Goal: Find specific page/section: Find specific page/section

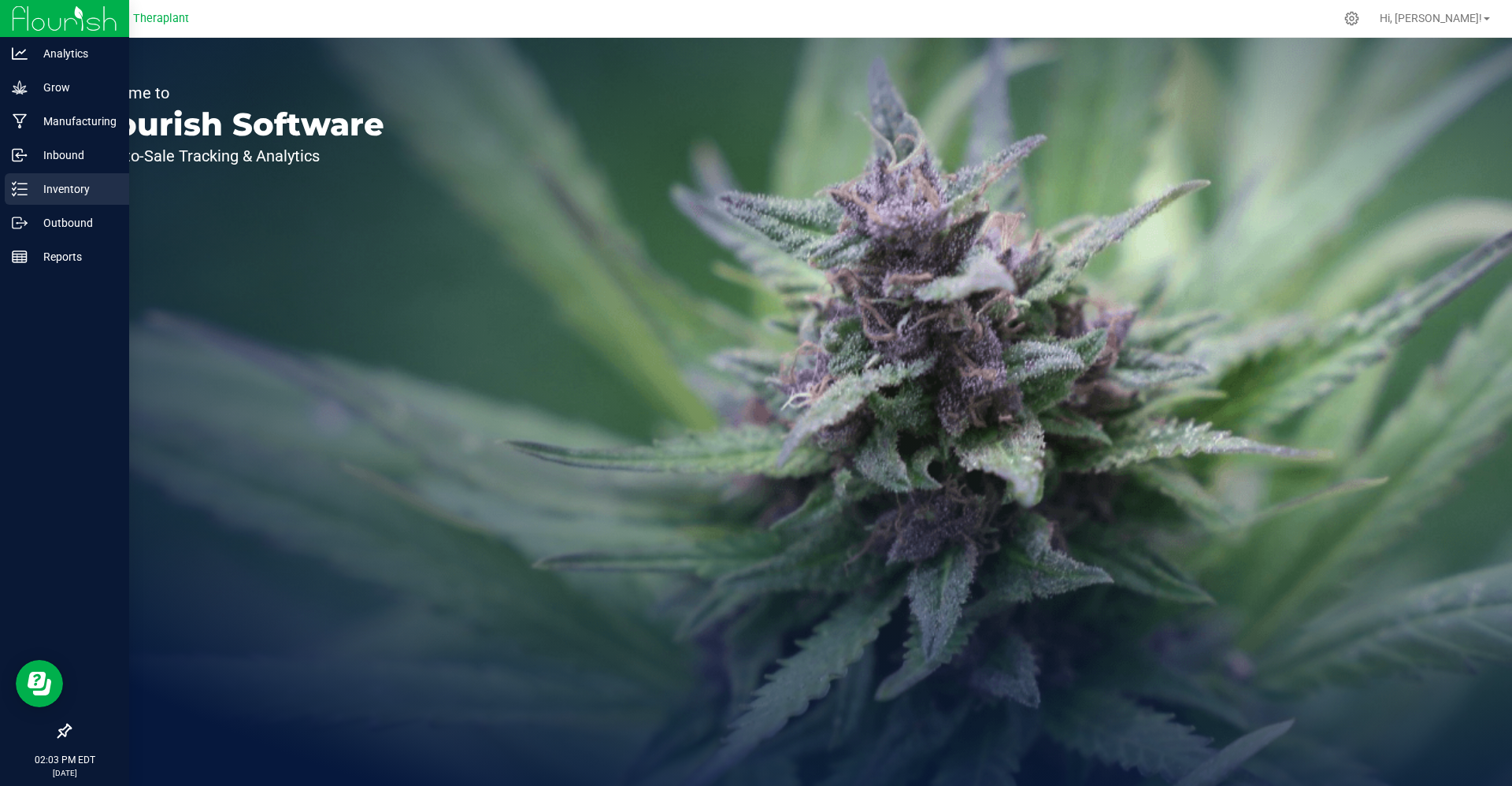
click at [15, 181] on icon at bounding box center [20, 189] width 16 height 16
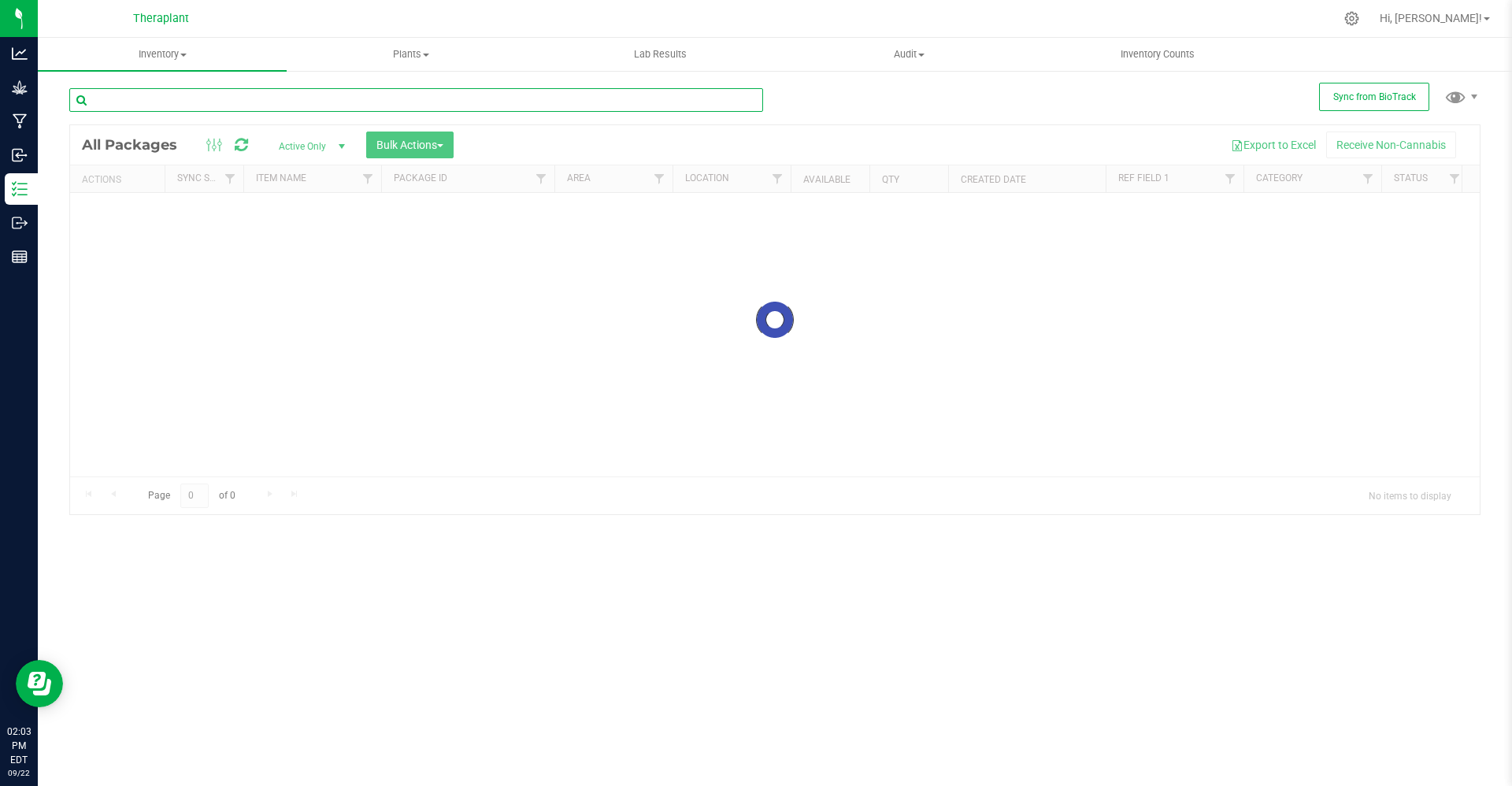
click at [491, 102] on input "text" at bounding box center [416, 99] width 694 height 23
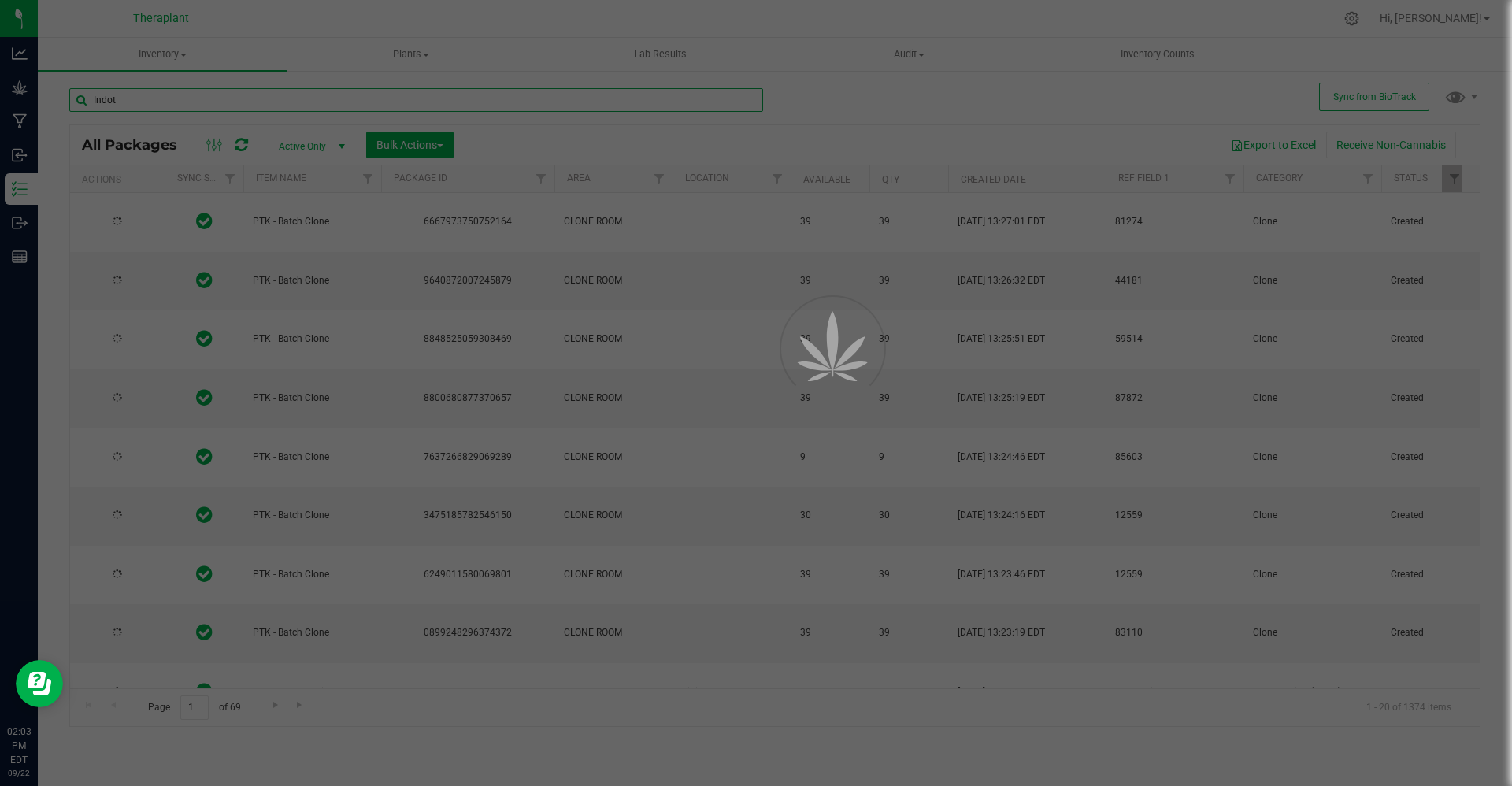
type input "Indoti"
type input "[DATE]"
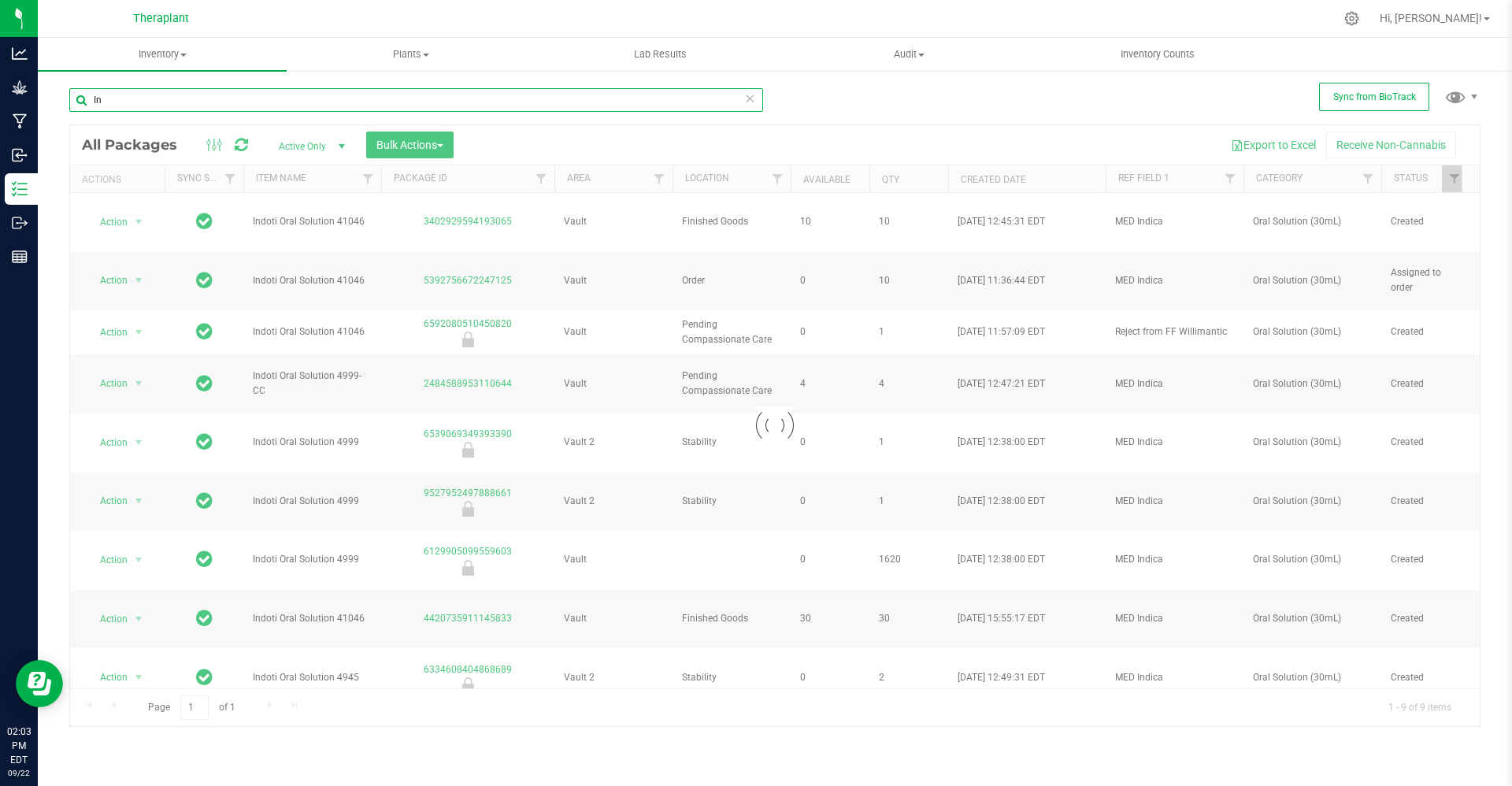
type input "I"
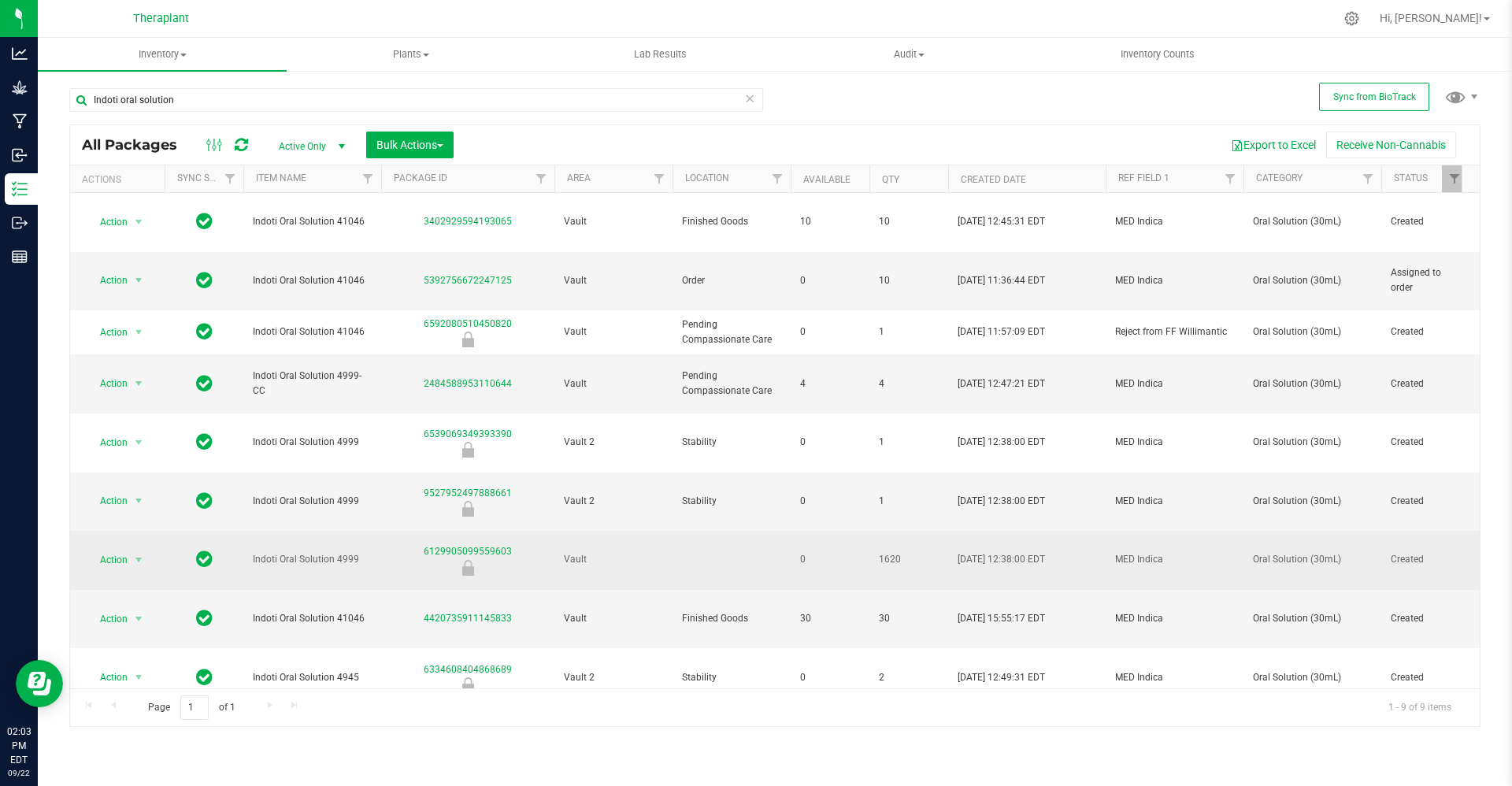
click at [303, 531] on td "Indoti Oral Solution 4999" at bounding box center [312, 560] width 138 height 59
copy tr "Indoti Oral Solution 4999"
click at [123, 548] on span "Action" at bounding box center [107, 559] width 43 height 22
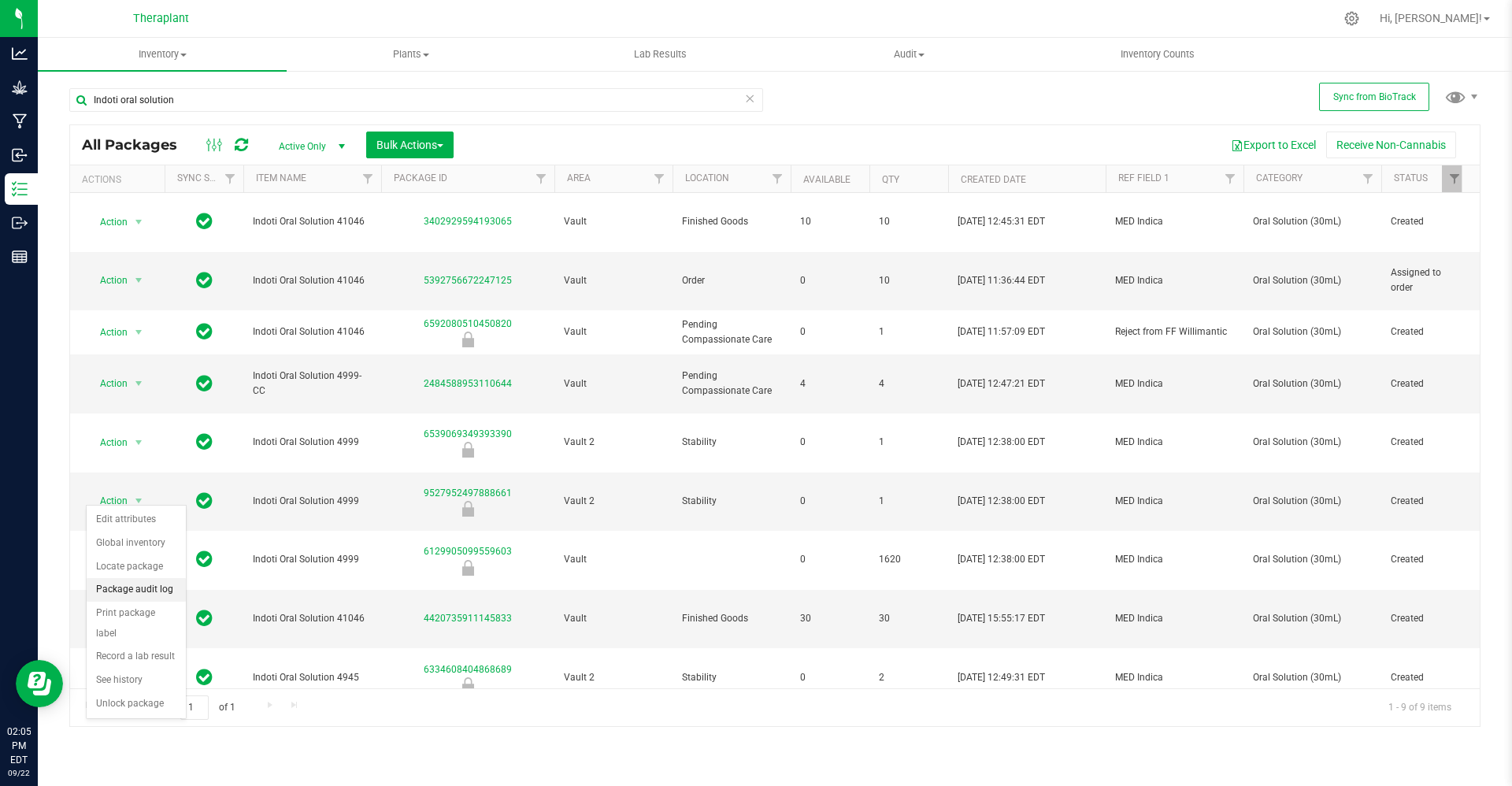
click at [142, 585] on li "Package audit log" at bounding box center [136, 590] width 99 height 23
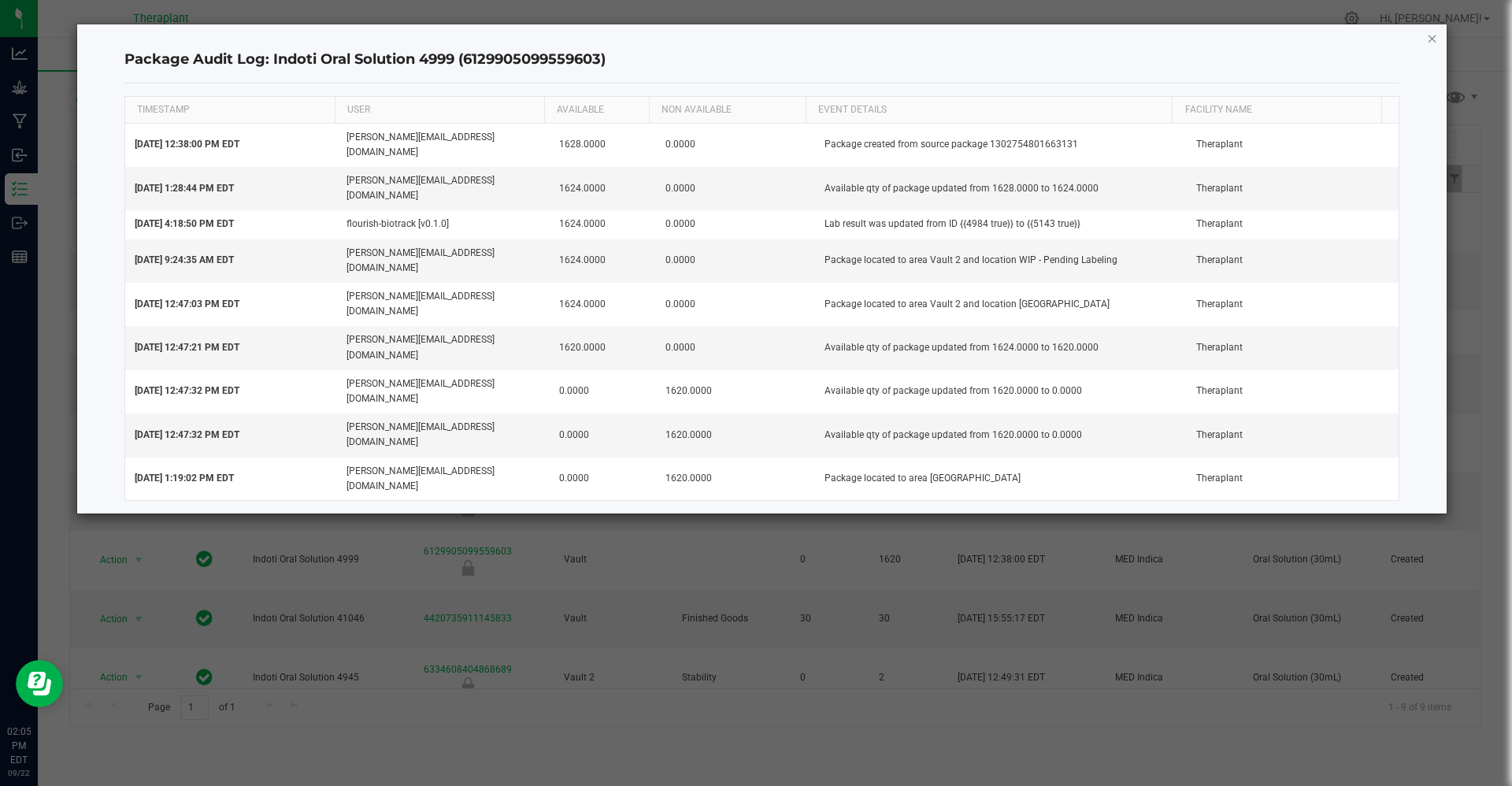
click at [1427, 40] on icon "button" at bounding box center [1433, 37] width 11 height 19
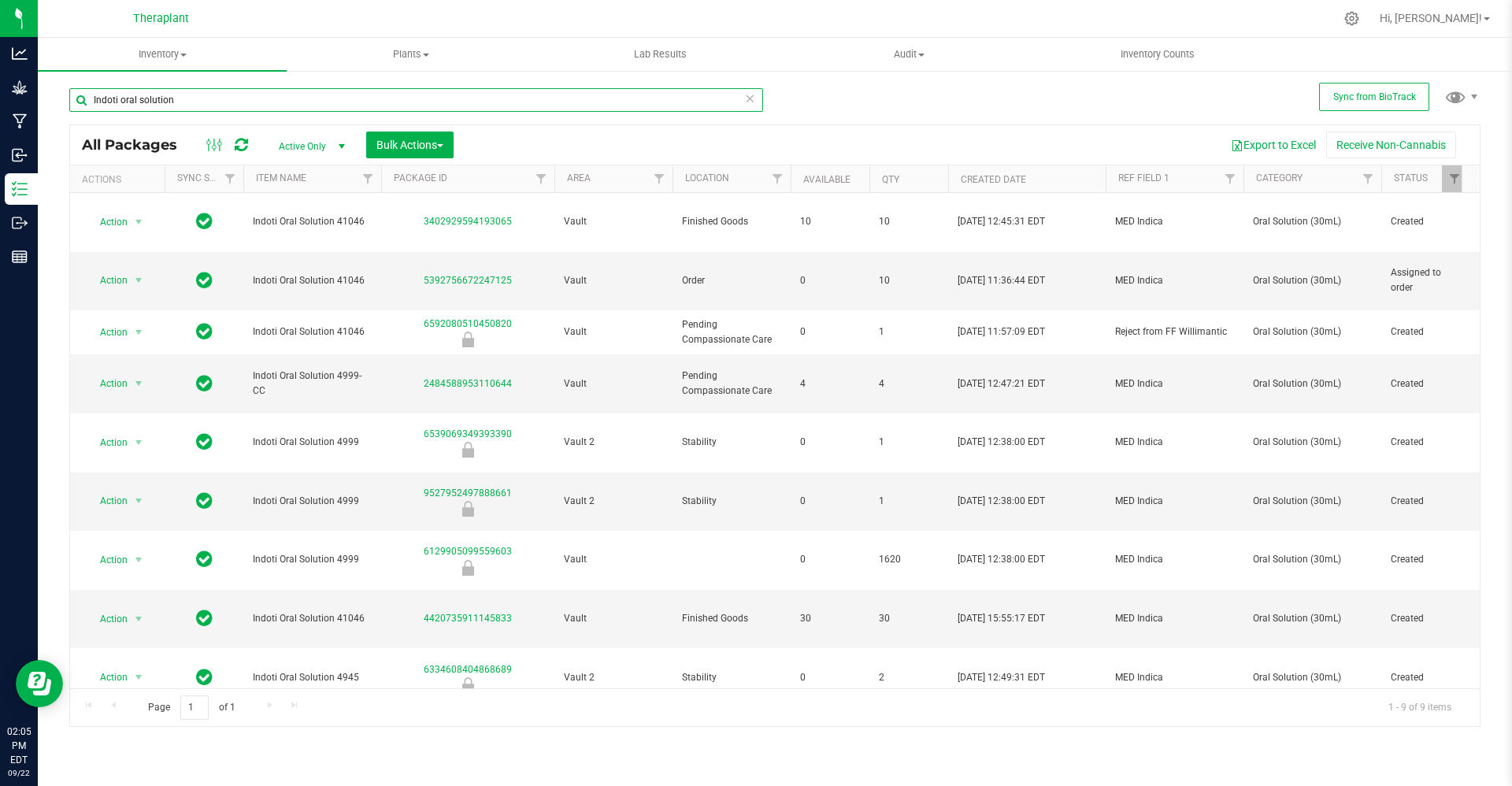
click at [536, 93] on input "Indoti oral solution" at bounding box center [416, 99] width 694 height 23
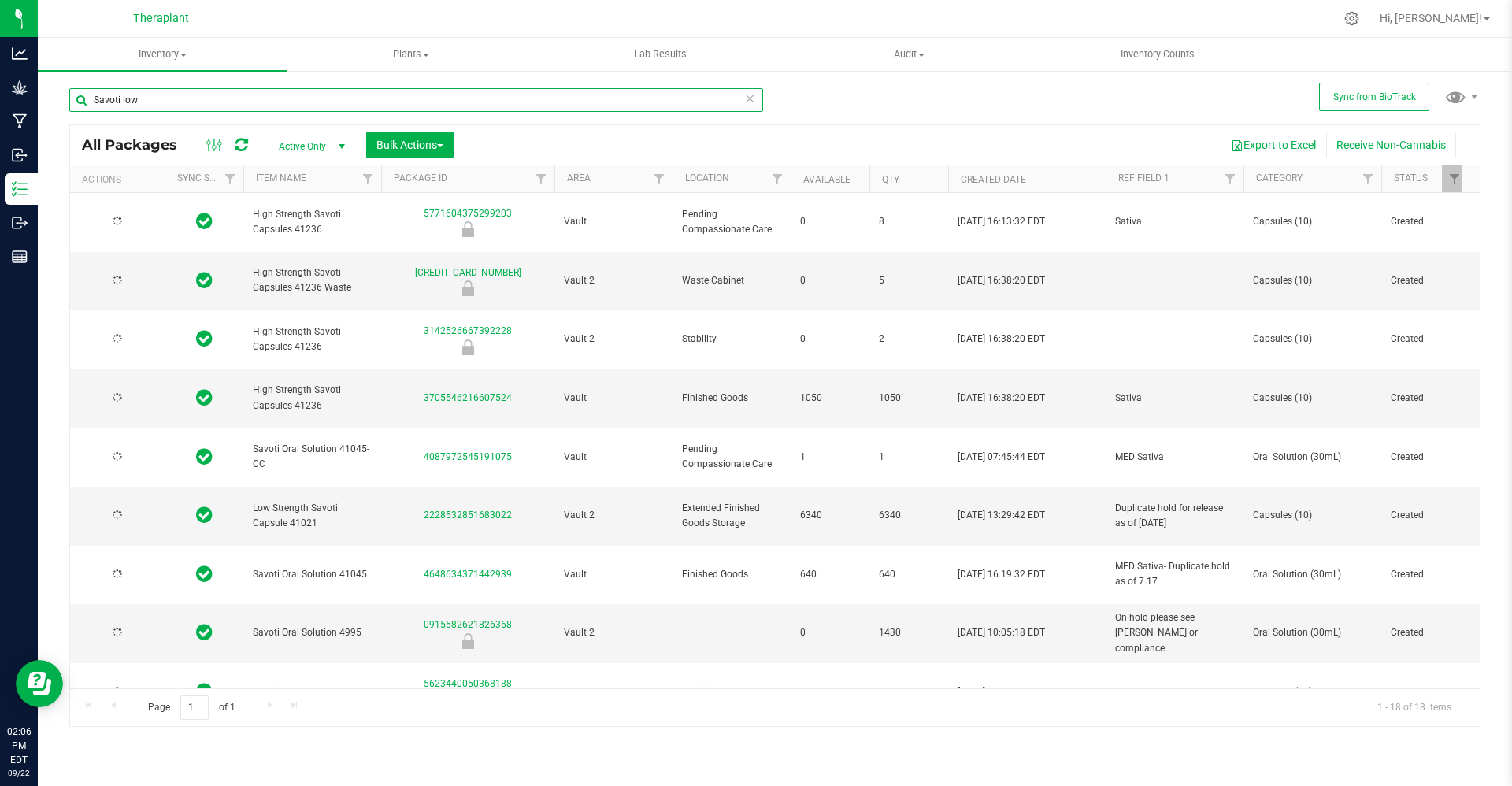
type input "Savoti low s"
type input "[DATE]"
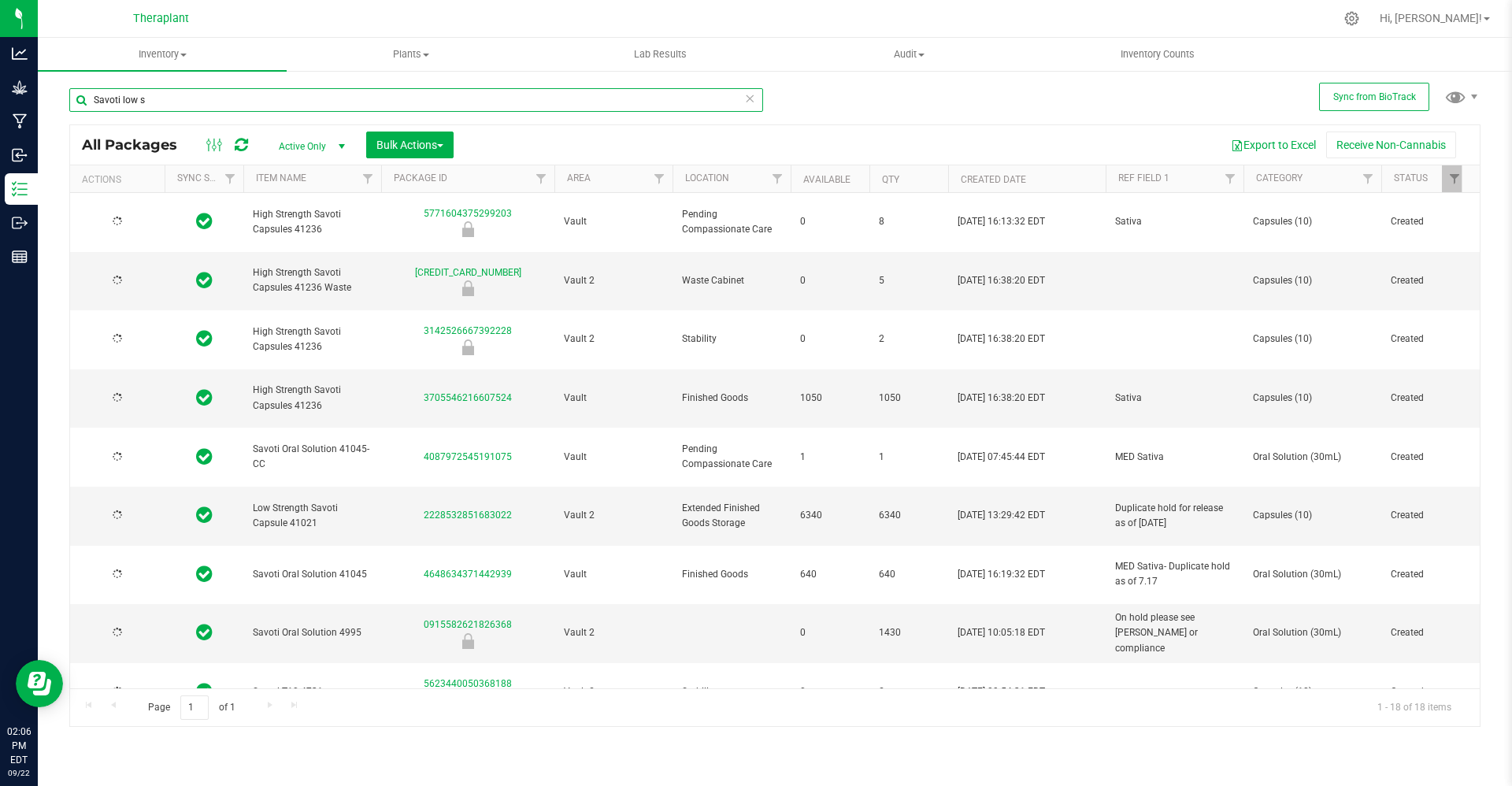
type input "[DATE]"
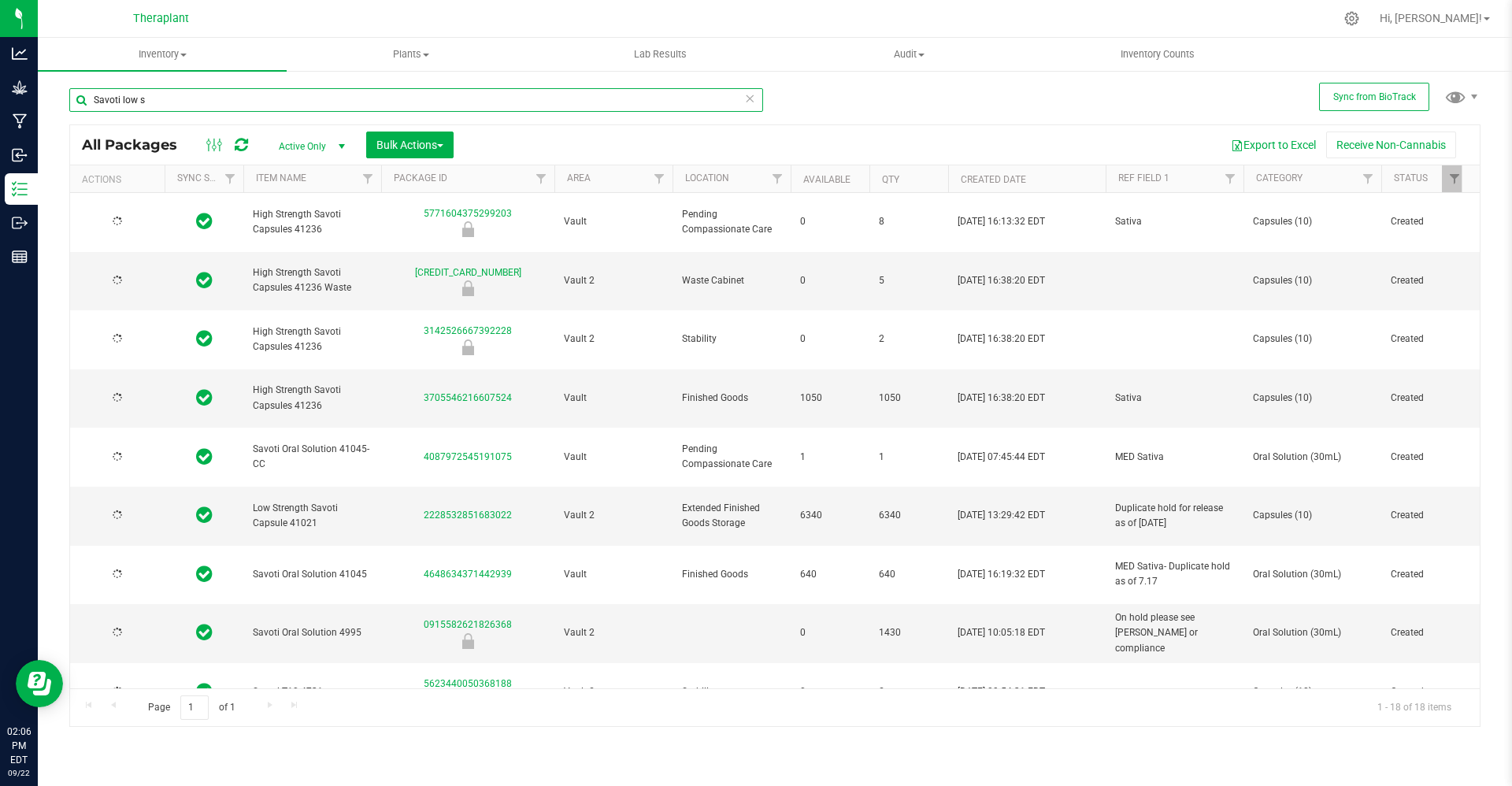
type input "[DATE]"
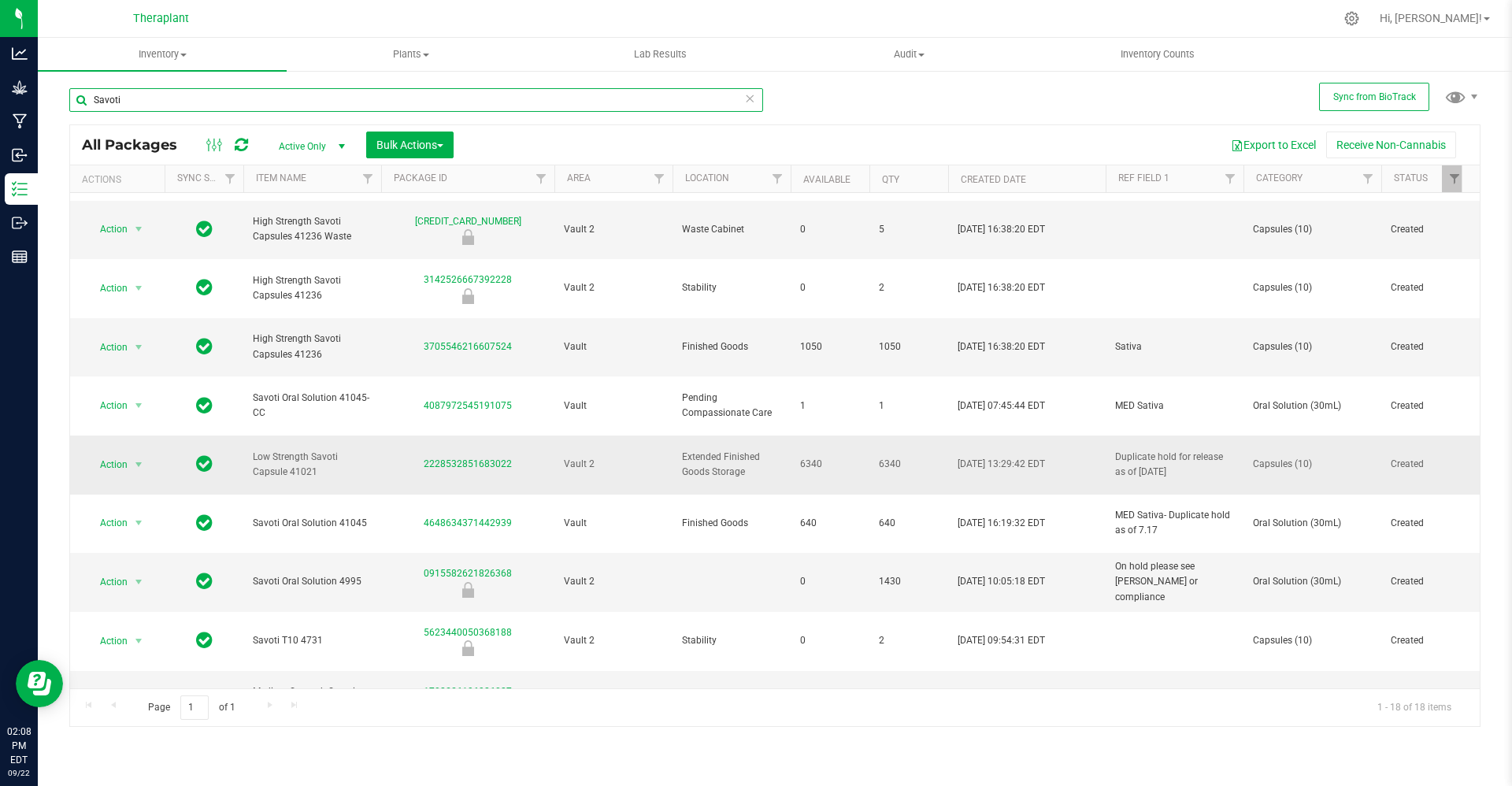
scroll to position [49, 0]
click at [261, 452] on span "Low Strength Savoti Capsule 41021" at bounding box center [313, 466] width 119 height 30
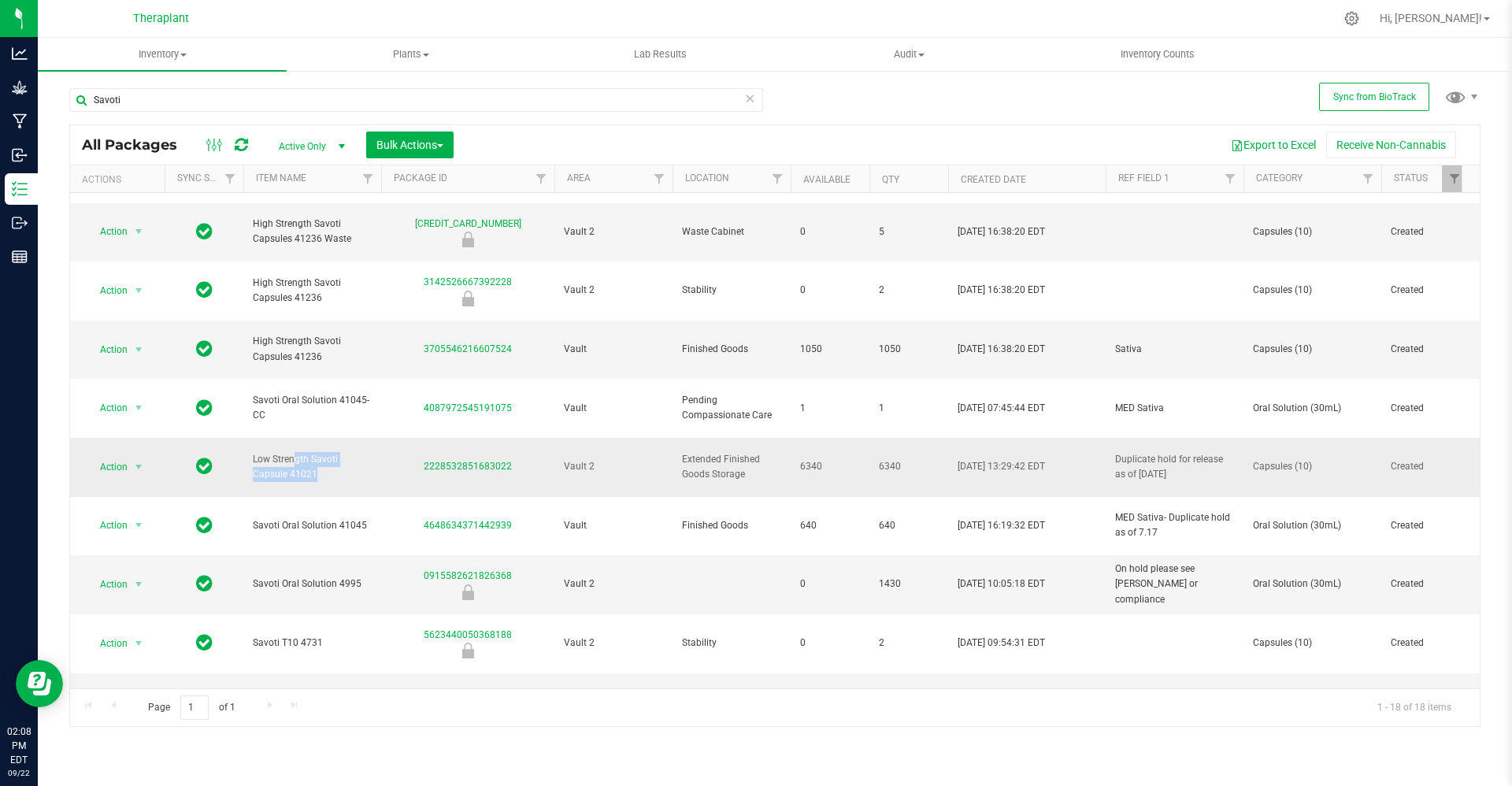
copy tr "Low Strength Savoti Capsule 41021"
click at [370, 99] on input "Savoti" at bounding box center [416, 99] width 694 height 23
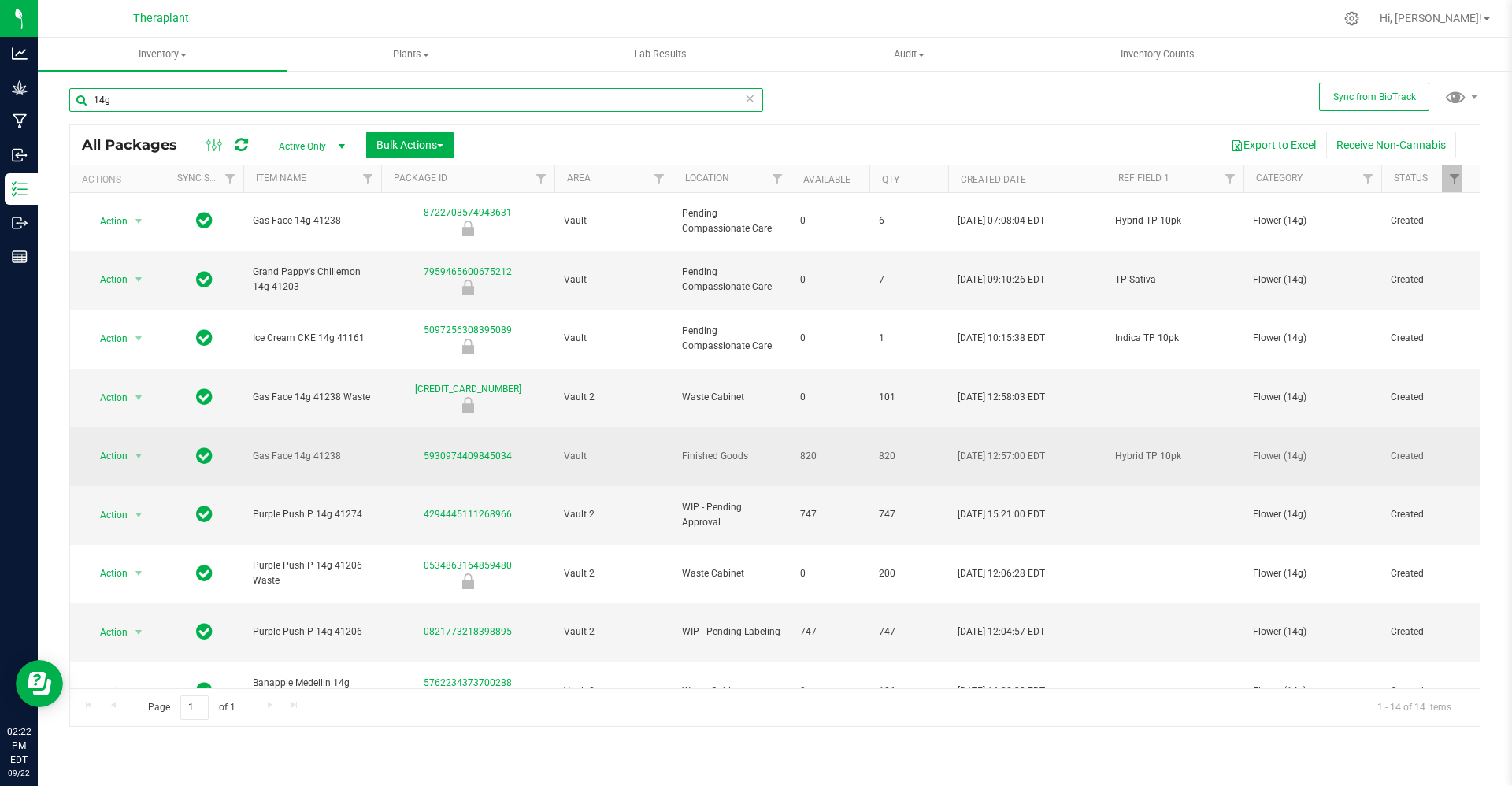
scroll to position [138, 0]
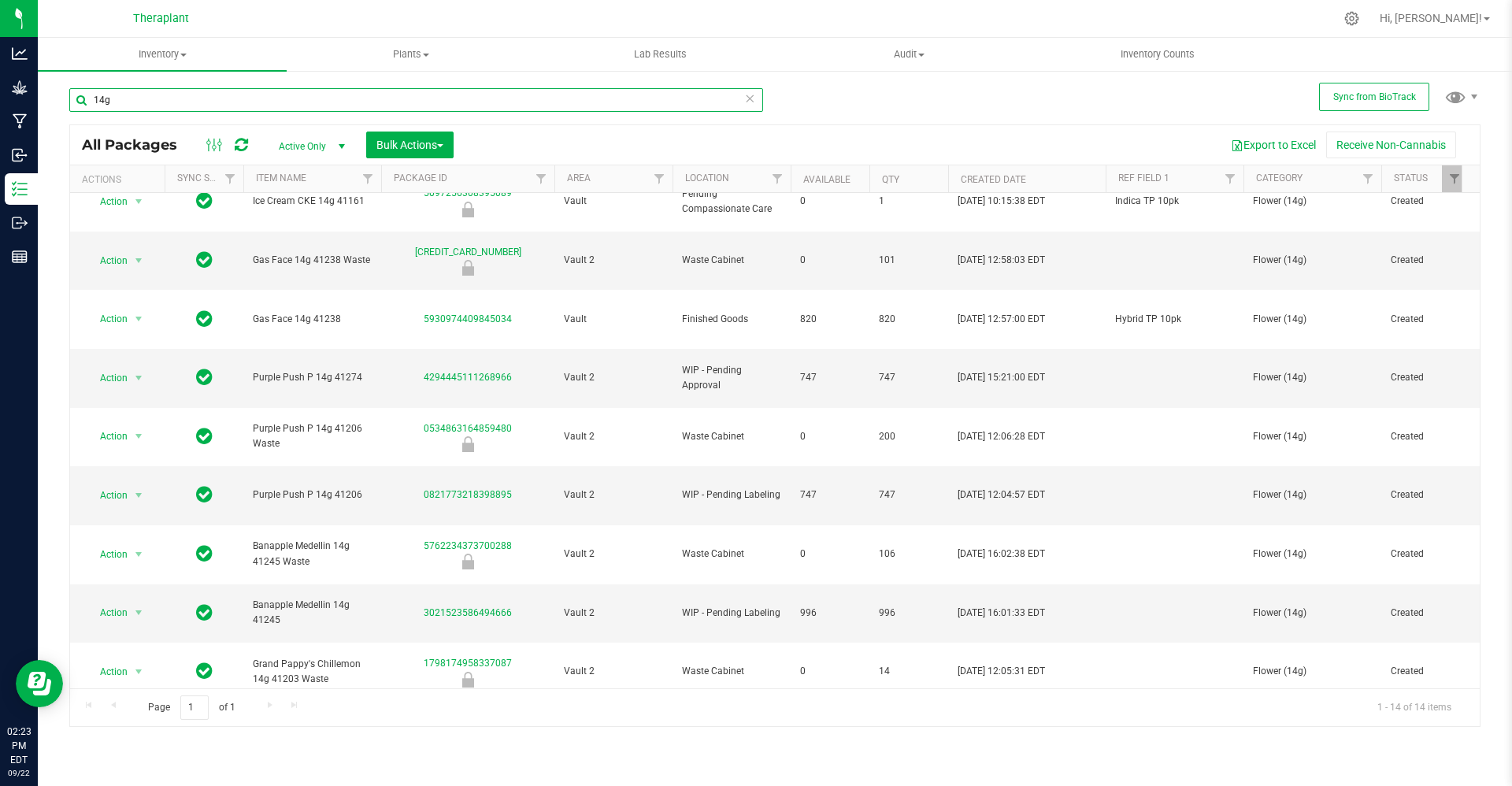
click at [464, 96] on input "14g" at bounding box center [416, 99] width 694 height 23
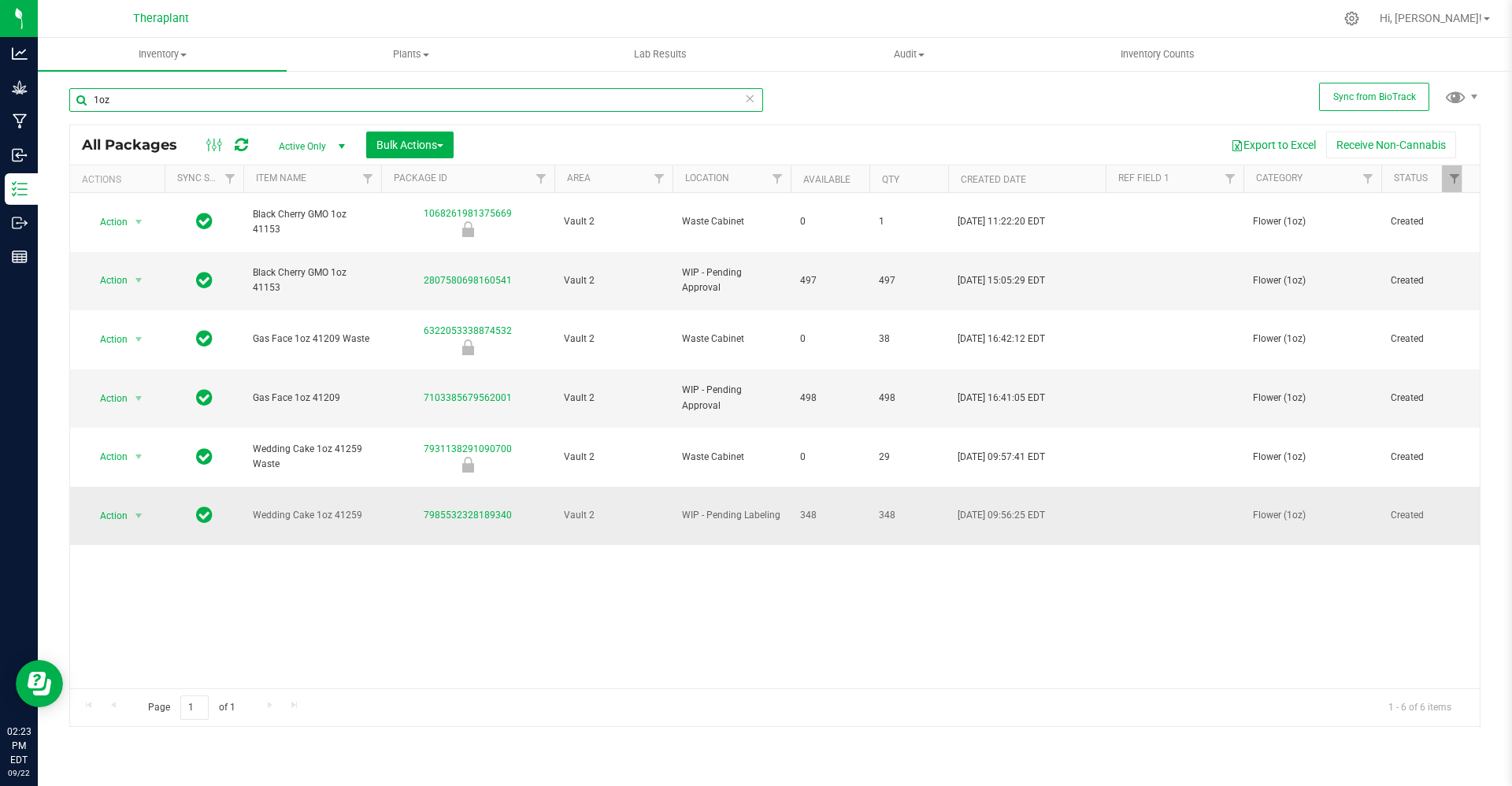
type input "1oz"
drag, startPoint x: 372, startPoint y: 439, endPoint x: 252, endPoint y: 429, distance: 120.4
click at [252, 486] on td "Wedding Cake 1oz 41259" at bounding box center [312, 515] width 138 height 58
drag, startPoint x: 252, startPoint y: 429, endPoint x: 382, endPoint y: 438, distance: 130.3
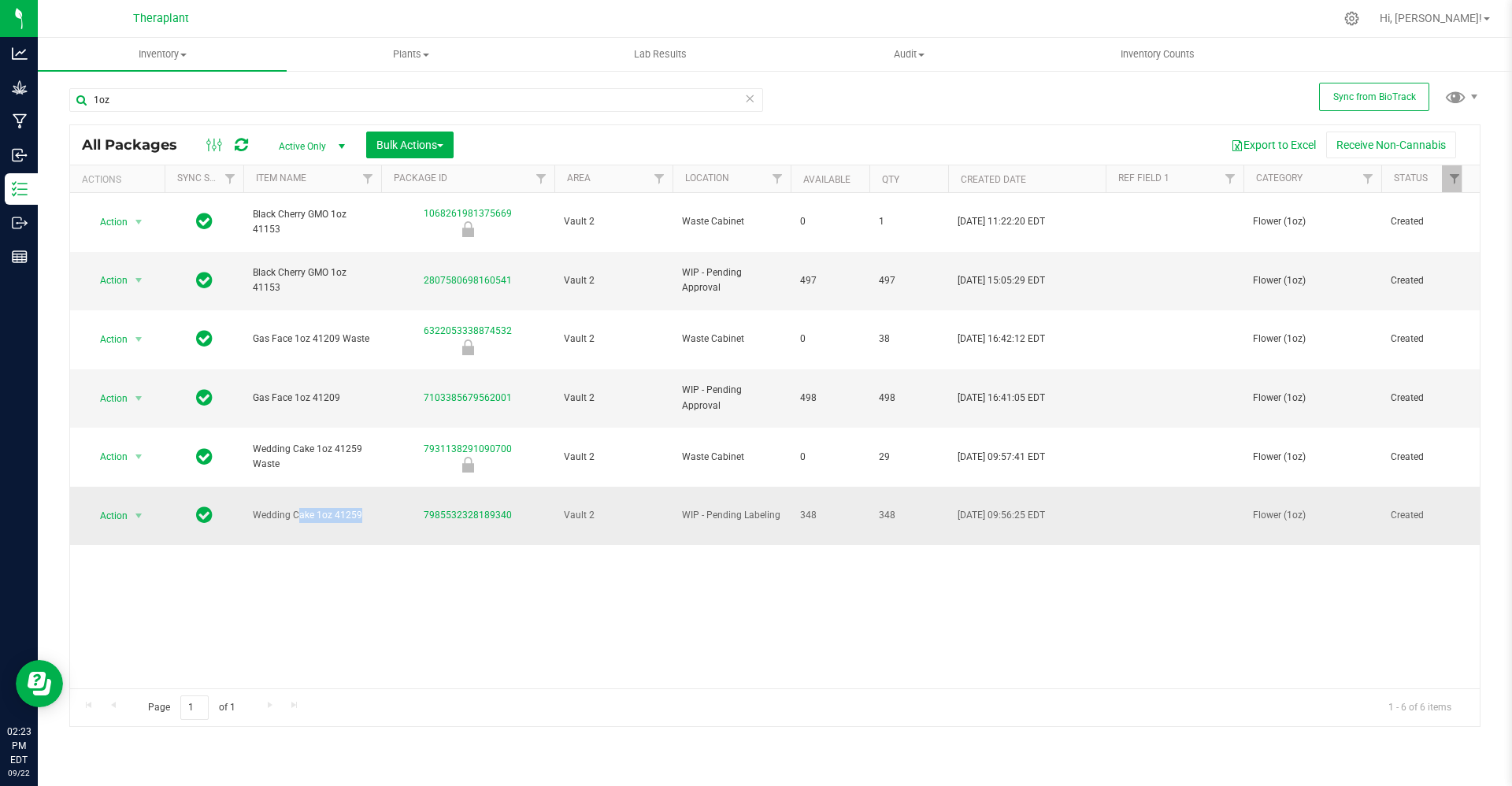
copy tr "Wedding Cake 1oz 41259"
click at [549, 101] on input "1oz" at bounding box center [416, 99] width 694 height 23
